Goal: Use online tool/utility: Utilize a website feature to perform a specific function

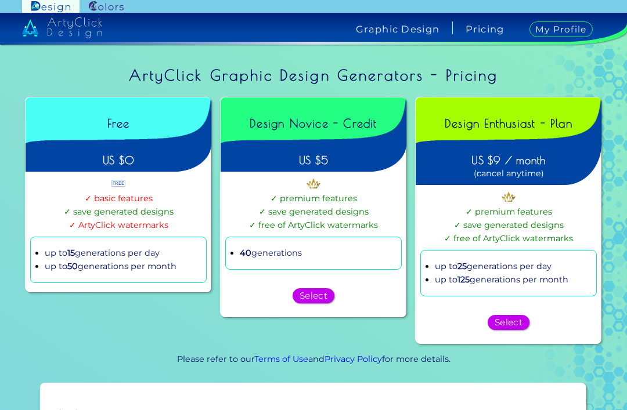
click at [165, 156] on div "US $0" at bounding box center [119, 157] width 186 height 27
click at [561, 21] on h4 "My Profile" at bounding box center [560, 29] width 63 height 16
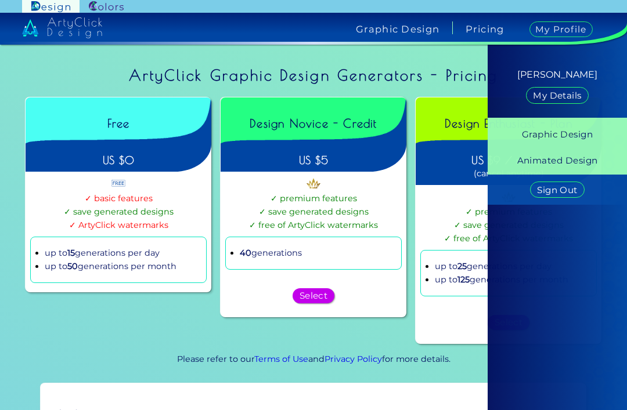
click at [576, 136] on h5 "Graphic Design" at bounding box center [557, 134] width 71 height 10
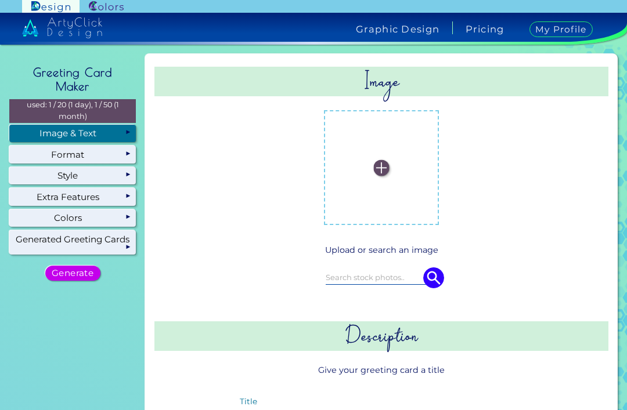
click at [386, 163] on label at bounding box center [381, 167] width 103 height 103
click at [0, 0] on input "file" at bounding box center [0, 0] width 0 height 0
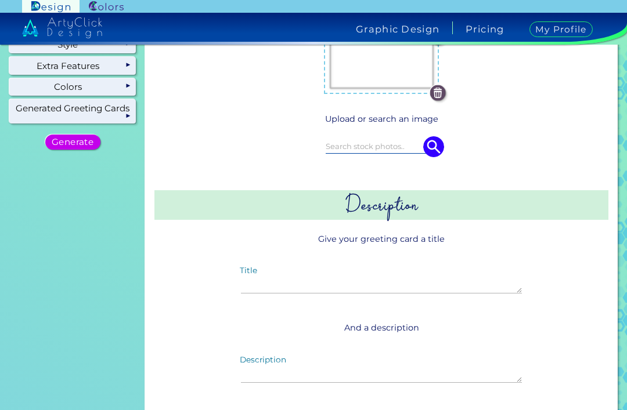
scroll to position [134, 0]
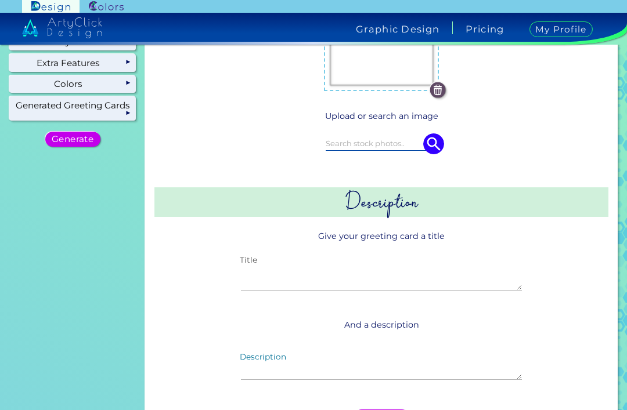
click at [328, 286] on textarea "Title" at bounding box center [381, 278] width 281 height 25
click at [267, 272] on div "Title" at bounding box center [381, 278] width 299 height 45
click at [279, 286] on textarea "Title" at bounding box center [381, 278] width 281 height 25
click at [264, 281] on textarea "Title" at bounding box center [381, 278] width 281 height 25
click at [273, 284] on textarea "Title" at bounding box center [381, 278] width 281 height 25
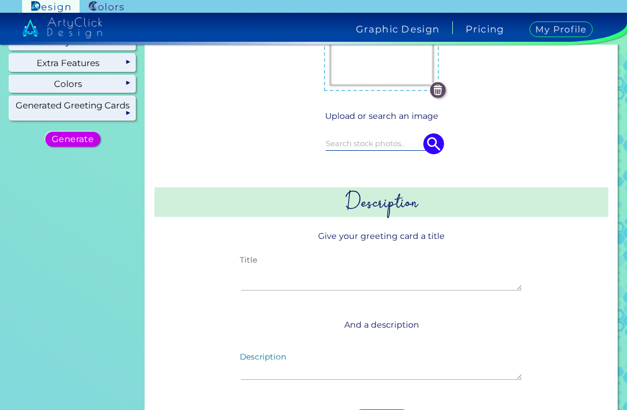
click at [273, 281] on textarea "Title" at bounding box center [381, 278] width 281 height 25
click at [275, 282] on textarea "Title" at bounding box center [381, 278] width 281 height 25
click at [278, 281] on textarea "Title" at bounding box center [381, 278] width 281 height 25
click at [278, 275] on textarea "Title" at bounding box center [381, 278] width 281 height 25
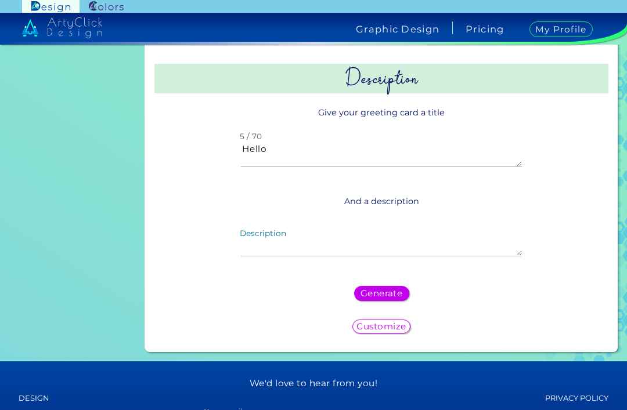
scroll to position [261, 0]
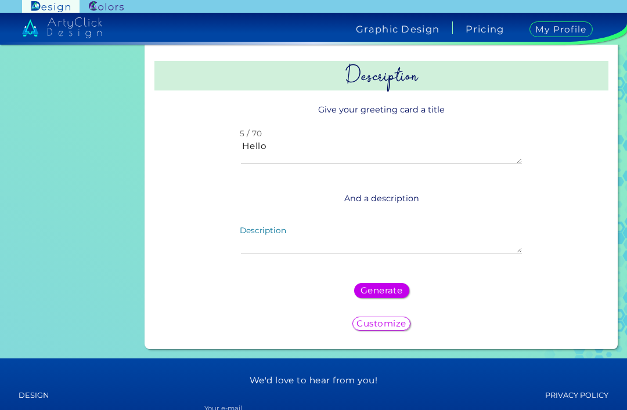
type textarea "Hello"
click at [296, 247] on textarea "Description" at bounding box center [381, 241] width 281 height 25
click at [446, 297] on div "Generate" at bounding box center [381, 291] width 445 height 24
type textarea "Hello"
click at [395, 295] on h5 "Generate" at bounding box center [381, 291] width 39 height 8
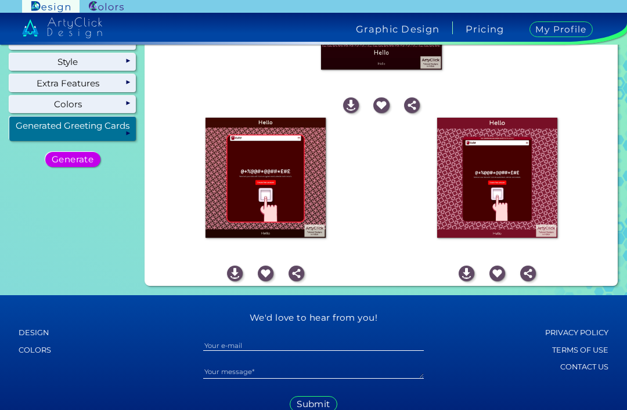
scroll to position [113, 0]
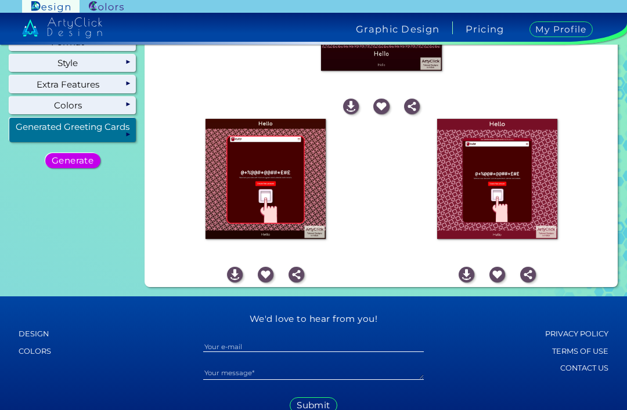
click at [283, 226] on img at bounding box center [265, 179] width 120 height 120
click at [287, 227] on img at bounding box center [265, 179] width 120 height 120
click at [291, 217] on img at bounding box center [265, 179] width 120 height 120
click at [298, 206] on img at bounding box center [265, 179] width 120 height 120
click at [284, 234] on img at bounding box center [265, 179] width 120 height 120
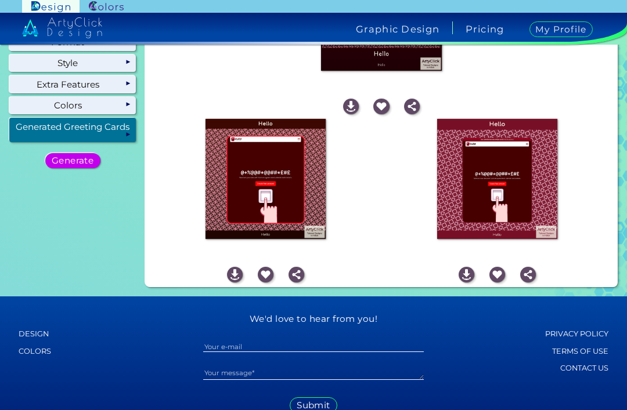
click at [265, 283] on img at bounding box center [266, 275] width 16 height 16
click at [270, 283] on img at bounding box center [266, 275] width 16 height 16
click at [273, 258] on p "save" at bounding box center [265, 249] width 27 height 17
click at [396, 218] on div "Step 3: Retrieving for you.." at bounding box center [497, 178] width 232 height 129
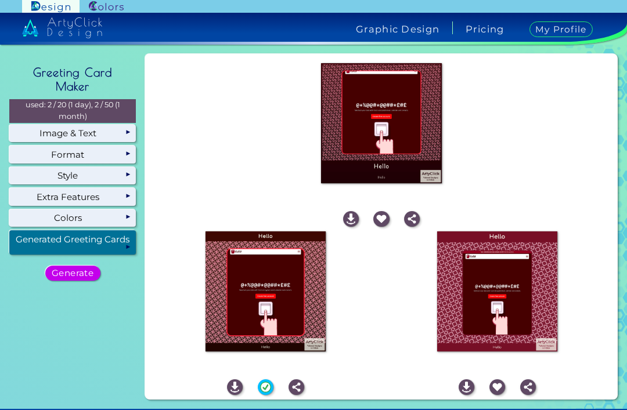
scroll to position [0, 0]
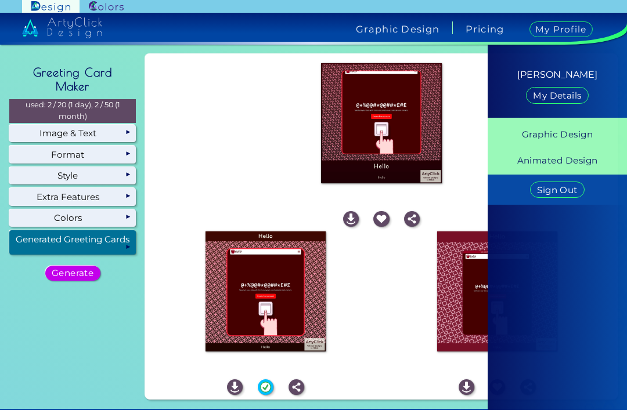
click at [569, 30] on h4 "My Profile" at bounding box center [560, 29] width 63 height 16
click at [578, 129] on link "Graphic Design" at bounding box center [556, 133] width 117 height 17
